Goal: Information Seeking & Learning: Learn about a topic

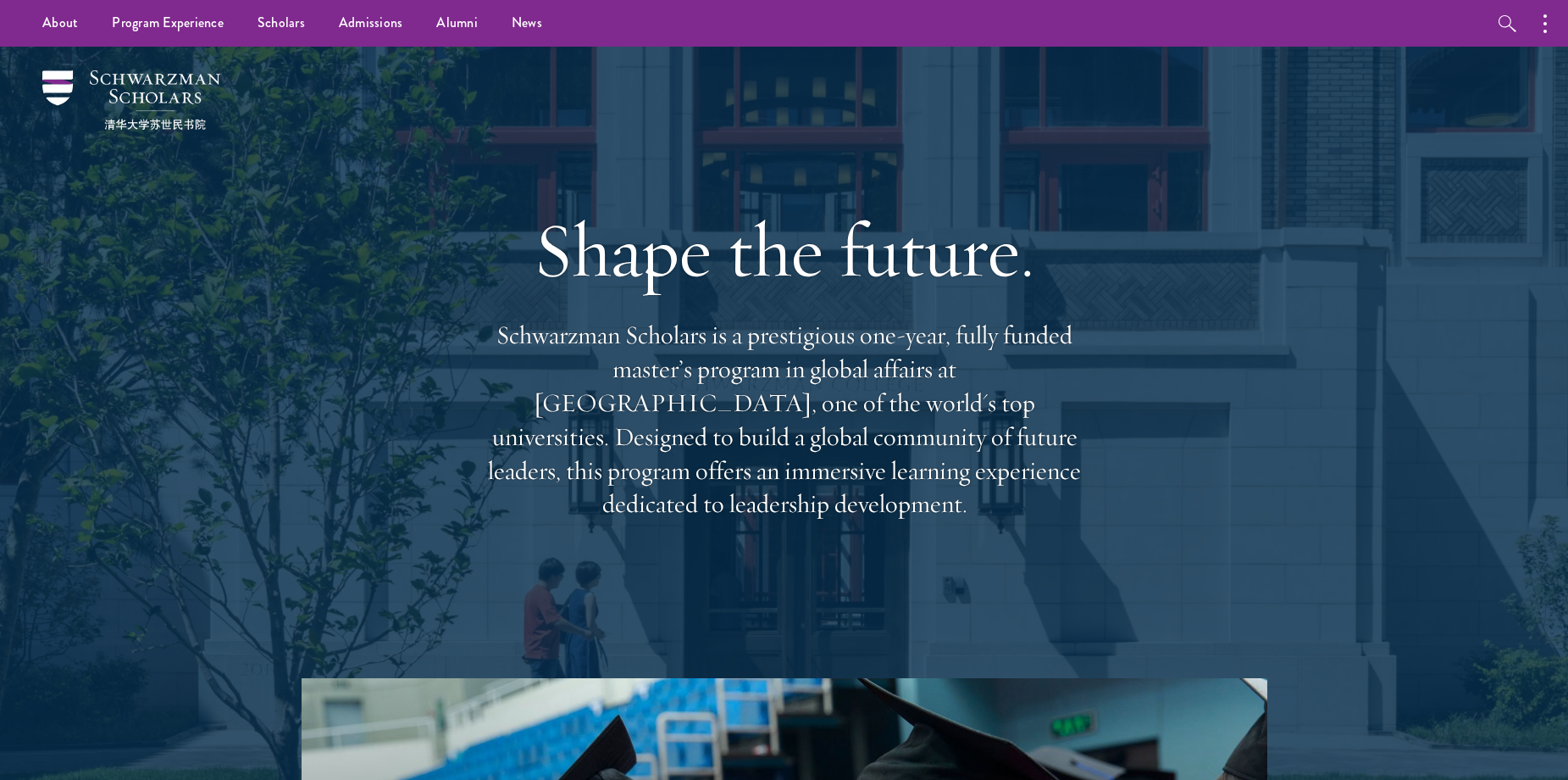
drag, startPoint x: 1544, startPoint y: 779, endPoint x: 1013, endPoint y: 369, distance: 670.9
click at [1013, 369] on p "Schwarzman Scholars is a prestigious one-year, fully funded master’s program in…" at bounding box center [784, 419] width 610 height 202
click at [1009, 368] on p "Schwarzman Scholars is a prestigious one-year, fully funded master’s program in…" at bounding box center [784, 419] width 610 height 202
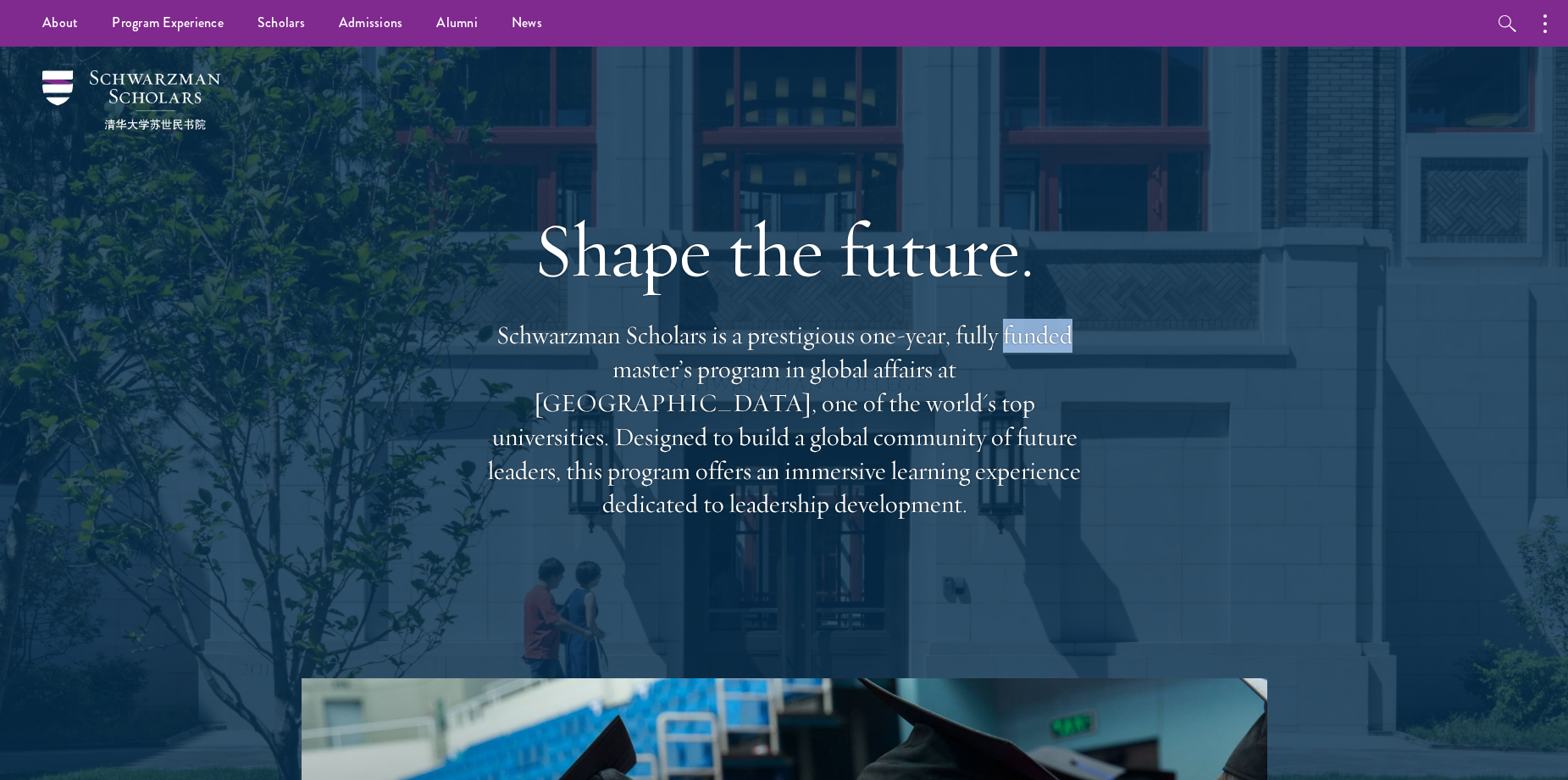
drag, startPoint x: 1065, startPoint y: 489, endPoint x: 535, endPoint y: 245, distance: 583.5
click at [536, 245] on div "Shape the future. Schwarzman Scholars is a prestigious one-year, fully funded m…" at bounding box center [784, 362] width 610 height 488
click at [535, 245] on h1 "Shape the future." at bounding box center [784, 250] width 610 height 95
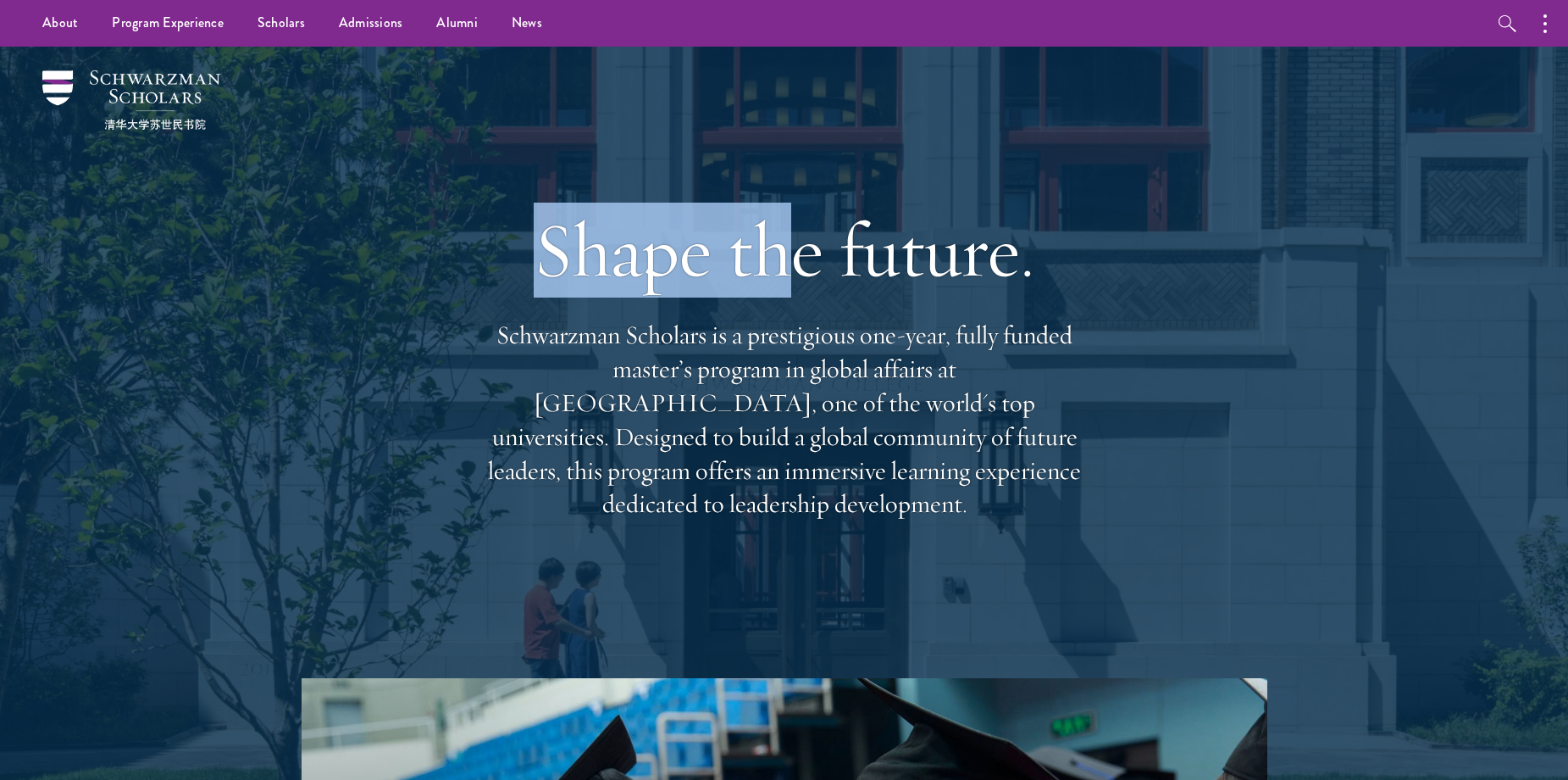
drag, startPoint x: 537, startPoint y: 243, endPoint x: 725, endPoint y: 294, distance: 194.8
click at [765, 287] on h1 "Shape the future." at bounding box center [784, 250] width 610 height 95
click at [725, 294] on h1 "Shape the future." at bounding box center [784, 250] width 610 height 95
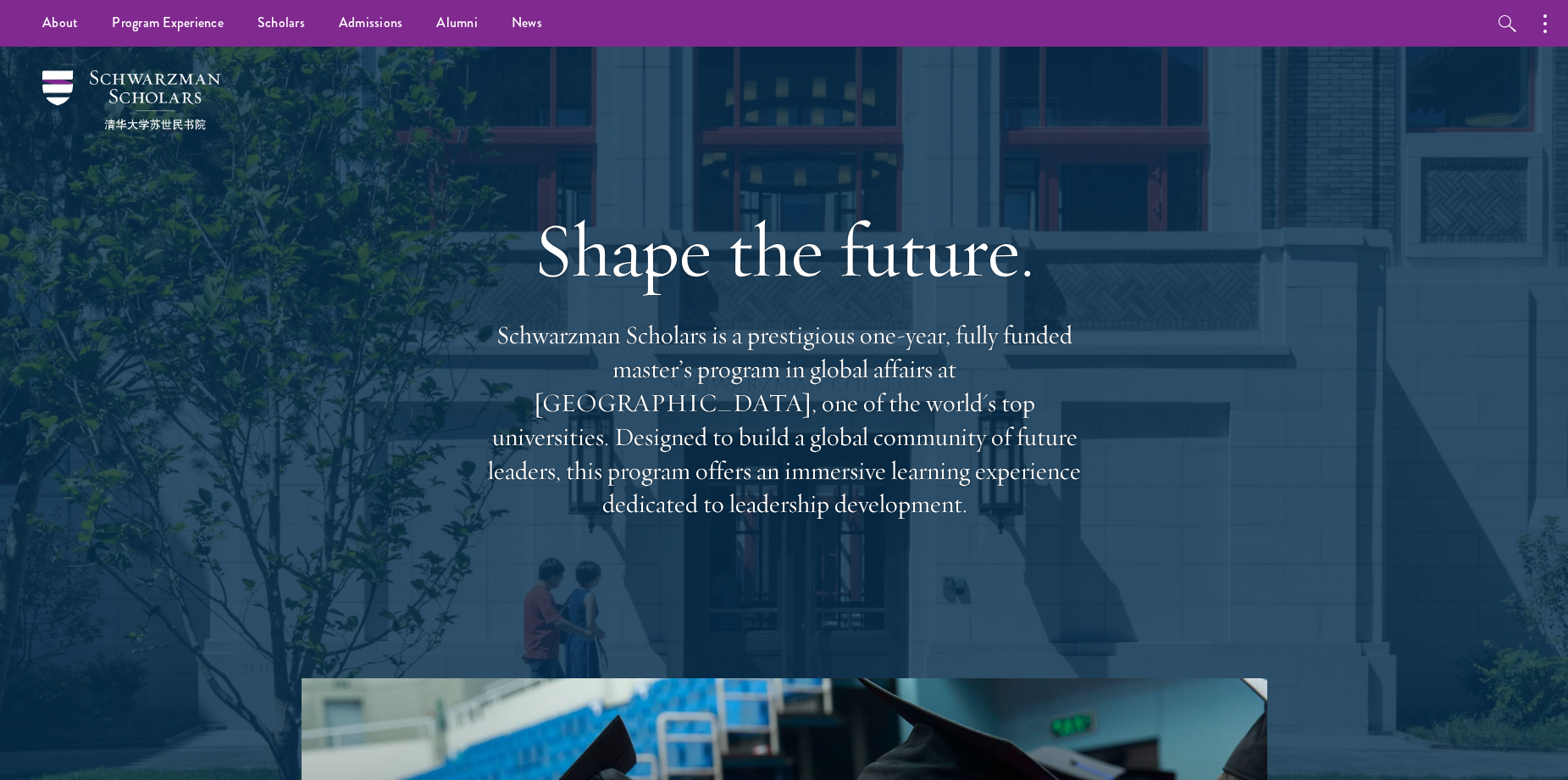
drag, startPoint x: 504, startPoint y: 283, endPoint x: 1079, endPoint y: 498, distance: 613.9
click at [1079, 498] on div "Shape the future. Schwarzman Scholars is a prestigious one-year, fully funded m…" at bounding box center [784, 362] width 610 height 488
